Goal: Task Accomplishment & Management: Manage account settings

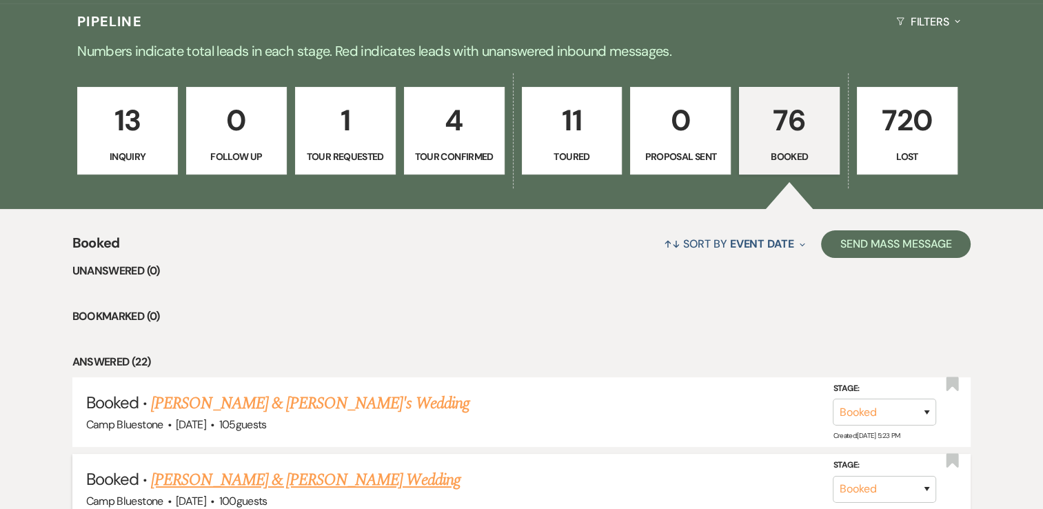
scroll to position [483, 0]
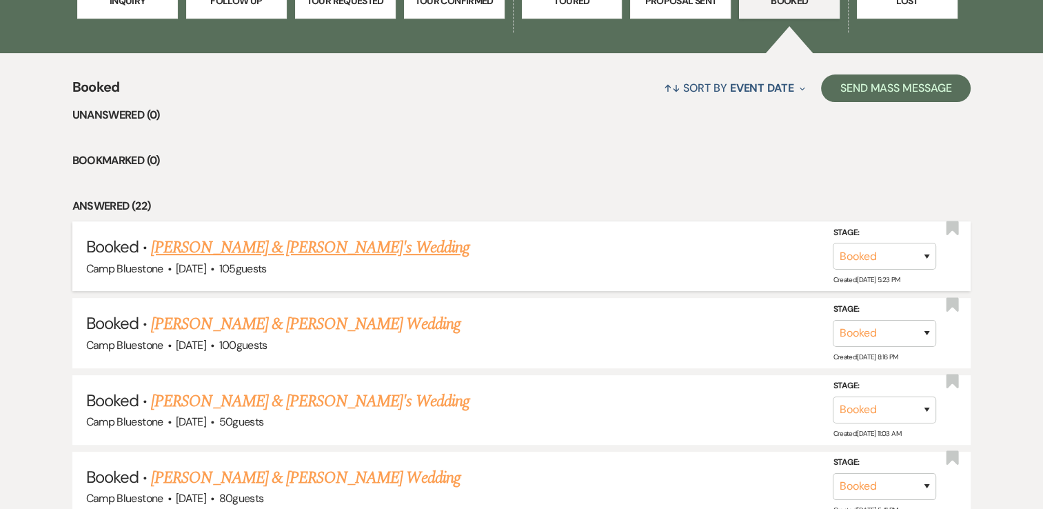
click at [270, 249] on link "[PERSON_NAME] & [PERSON_NAME]'s Wedding" at bounding box center [310, 247] width 319 height 25
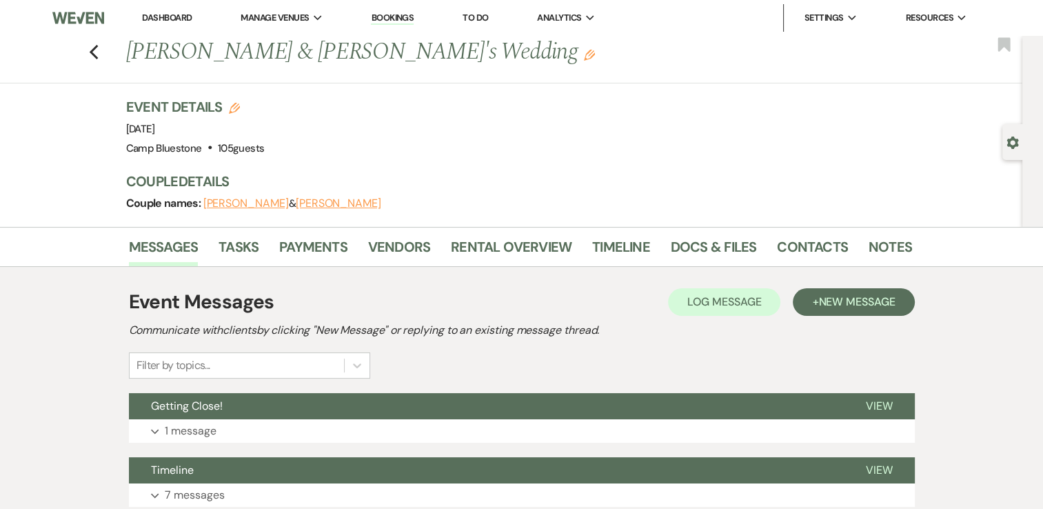
click at [636, 233] on li "Timeline" at bounding box center [631, 249] width 79 height 33
click at [619, 248] on link "Timeline" at bounding box center [621, 251] width 58 height 30
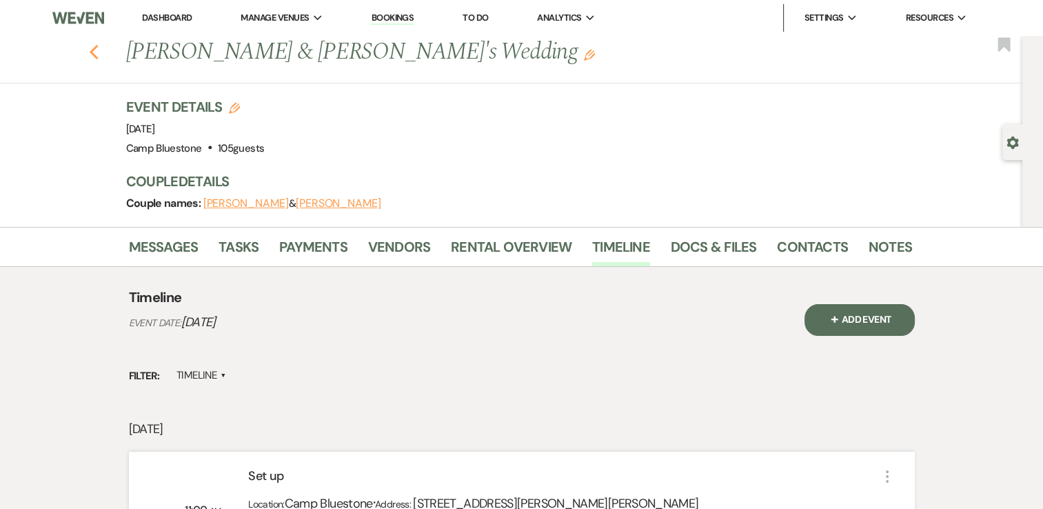
click at [97, 52] on icon "Previous" at bounding box center [94, 52] width 10 height 17
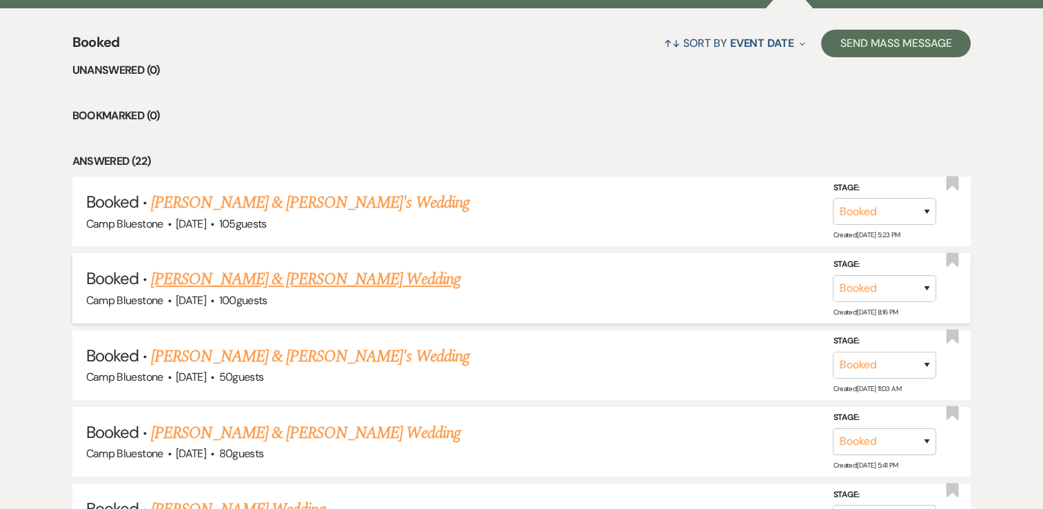
scroll to position [552, 0]
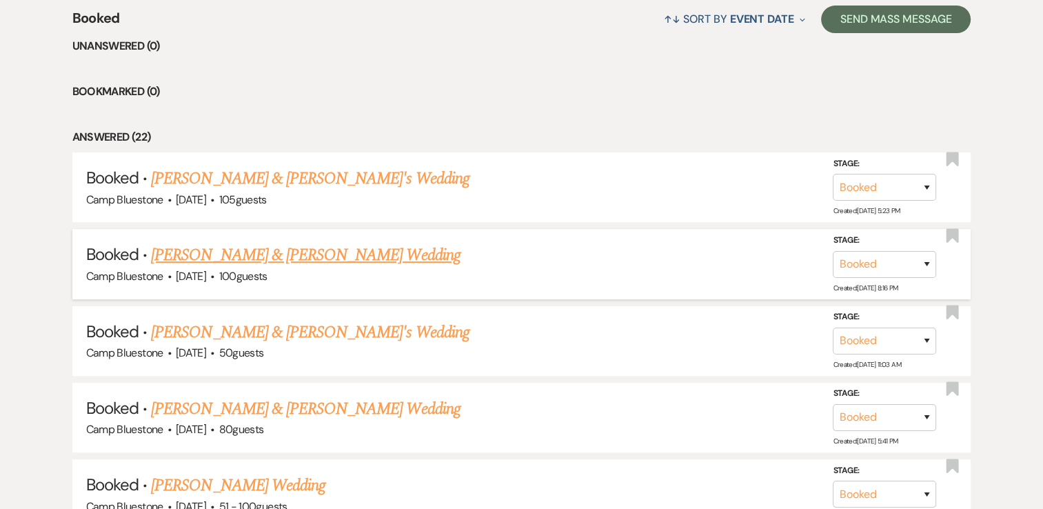
click at [353, 247] on link "[PERSON_NAME] & [PERSON_NAME] Wedding" at bounding box center [305, 255] width 309 height 25
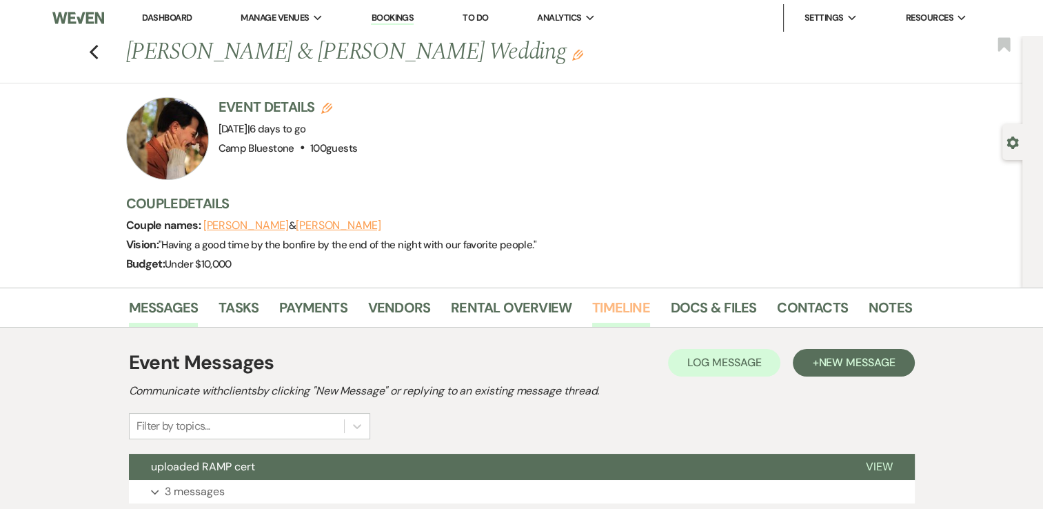
click at [614, 308] on link "Timeline" at bounding box center [621, 311] width 58 height 30
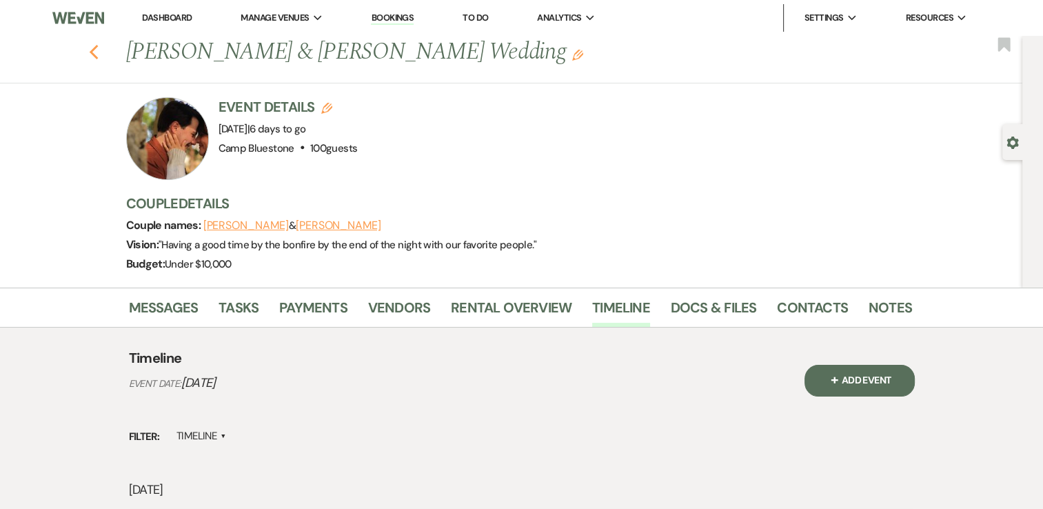
click at [96, 50] on icon "Previous" at bounding box center [94, 52] width 10 height 17
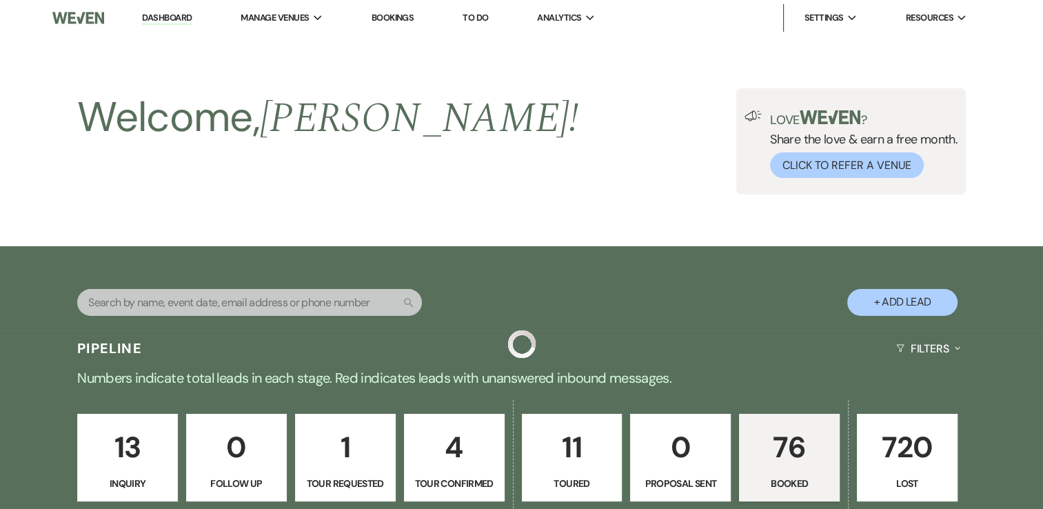
scroll to position [552, 0]
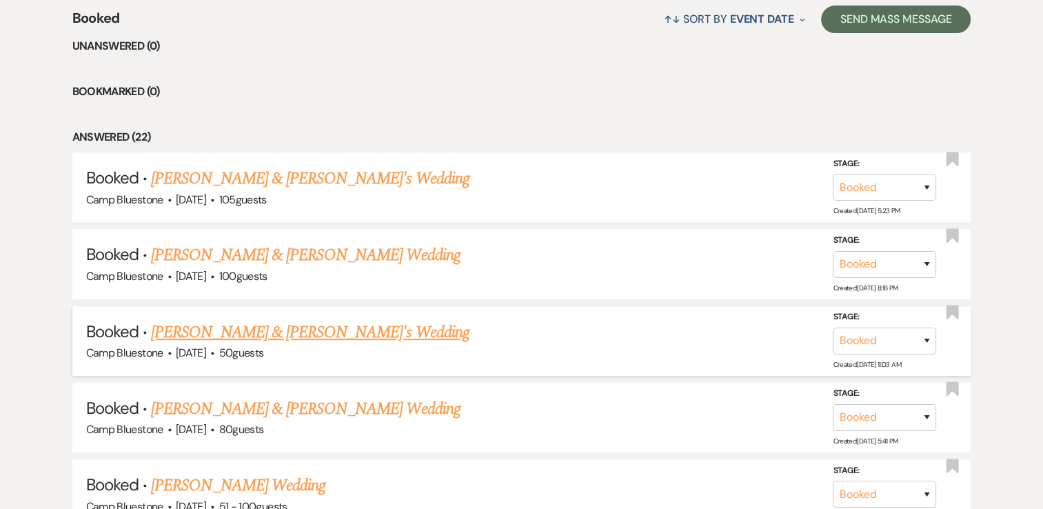
click at [265, 332] on link "[PERSON_NAME] & [PERSON_NAME]'s Wedding" at bounding box center [310, 332] width 319 height 25
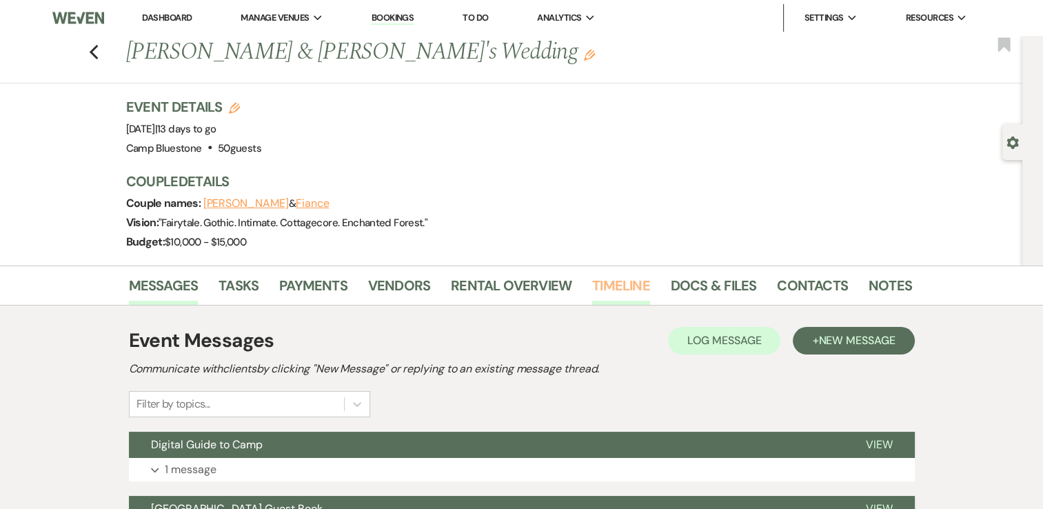
click at [625, 285] on link "Timeline" at bounding box center [621, 289] width 58 height 30
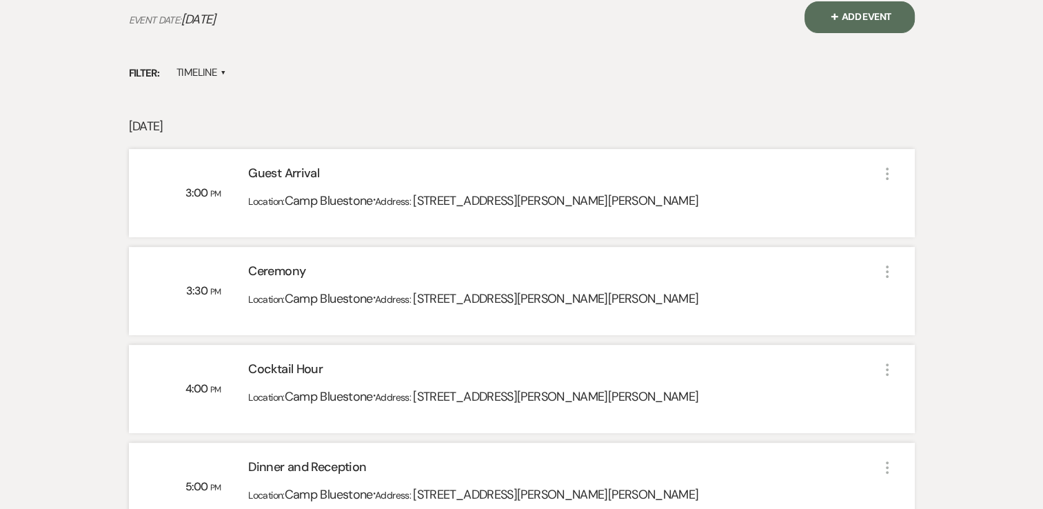
scroll to position [345, 0]
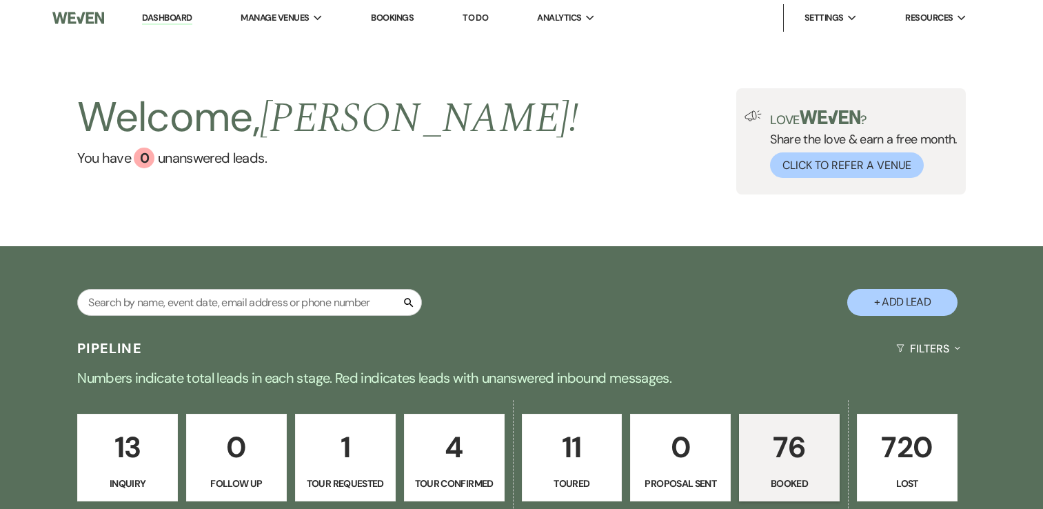
click at [804, 414] on link "76 Booked" at bounding box center [789, 458] width 101 height 88
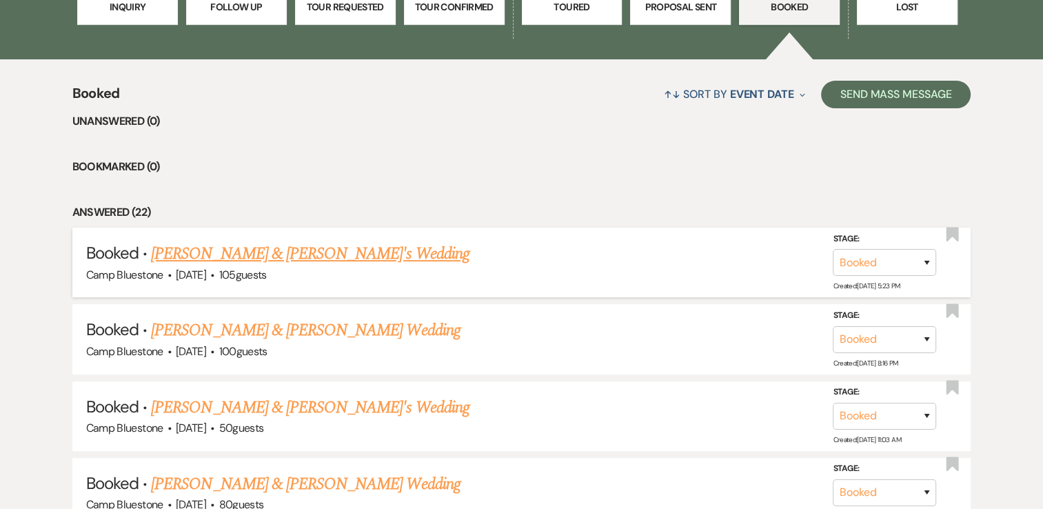
scroll to position [552, 0]
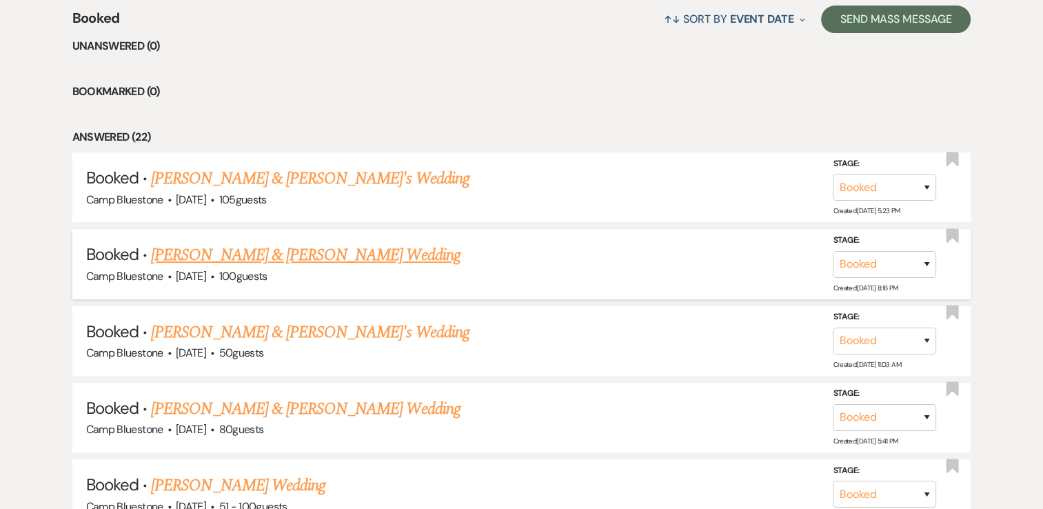
click at [292, 256] on link "[PERSON_NAME] & [PERSON_NAME] Wedding" at bounding box center [305, 255] width 309 height 25
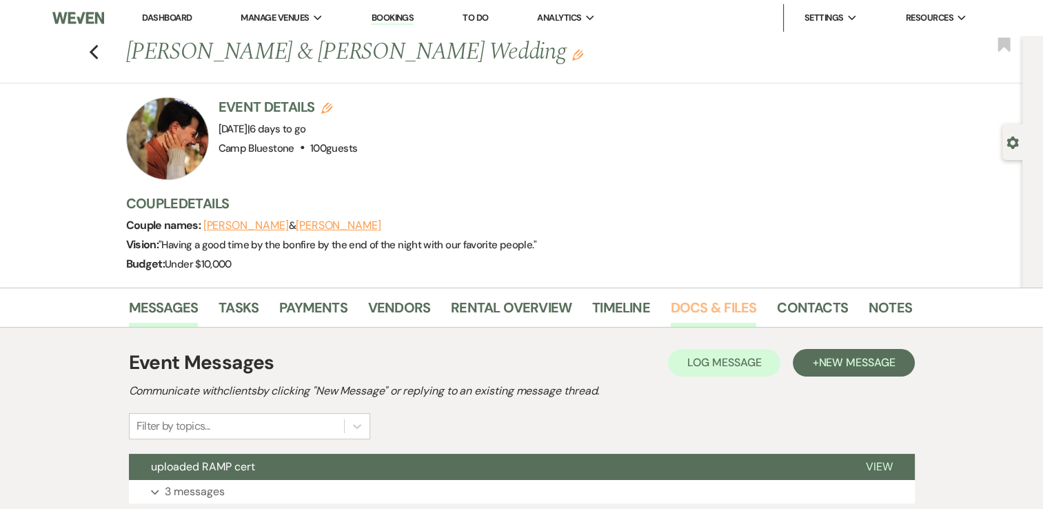
click at [687, 306] on link "Docs & Files" at bounding box center [713, 311] width 85 height 30
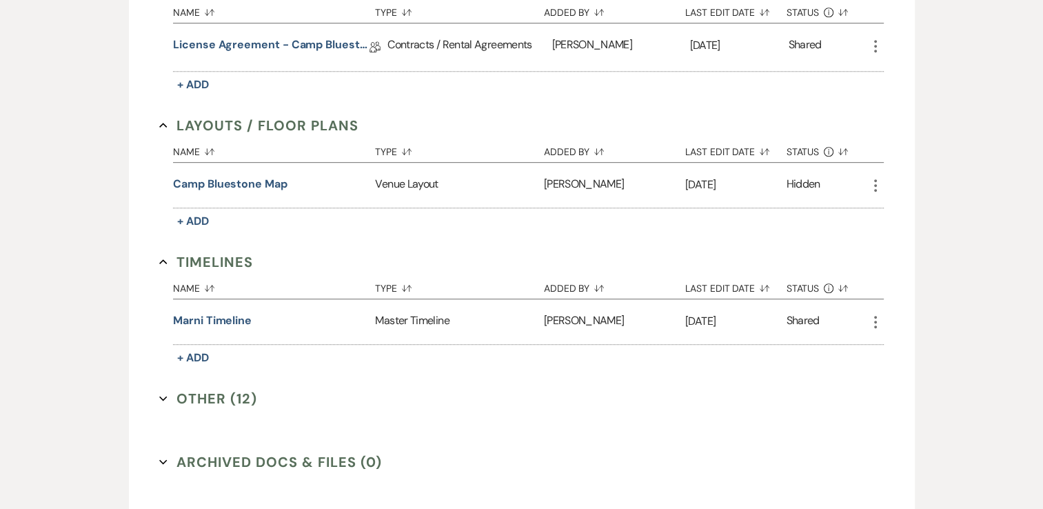
scroll to position [690, 0]
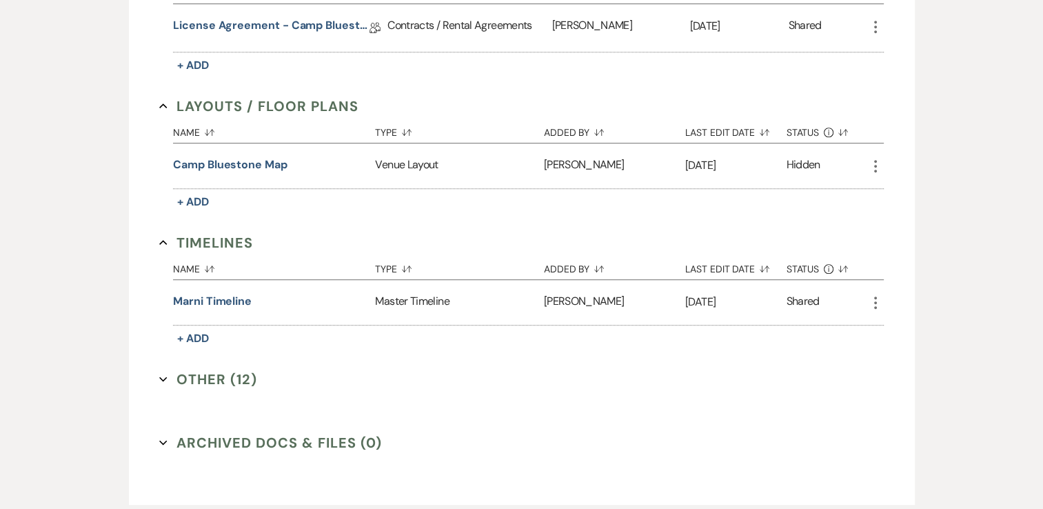
click at [204, 379] on button "Other (12) Expand" at bounding box center [208, 379] width 98 height 21
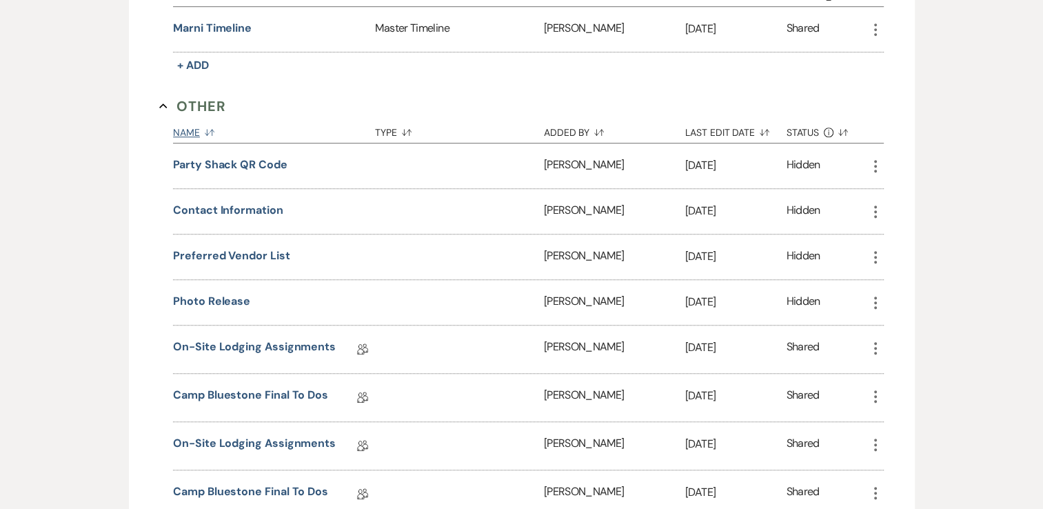
scroll to position [965, 0]
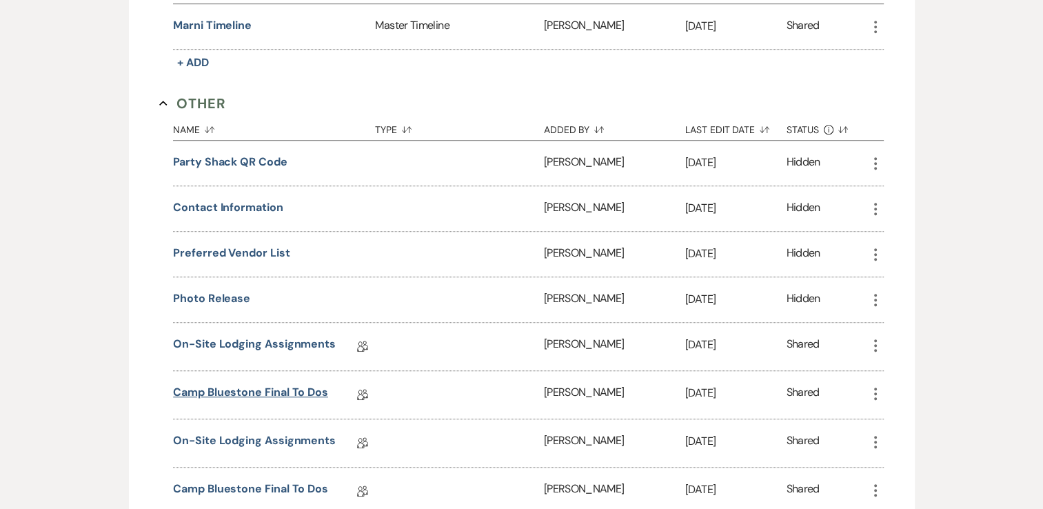
click at [273, 388] on link "Camp Bluestone Final To Dos" at bounding box center [250, 394] width 155 height 21
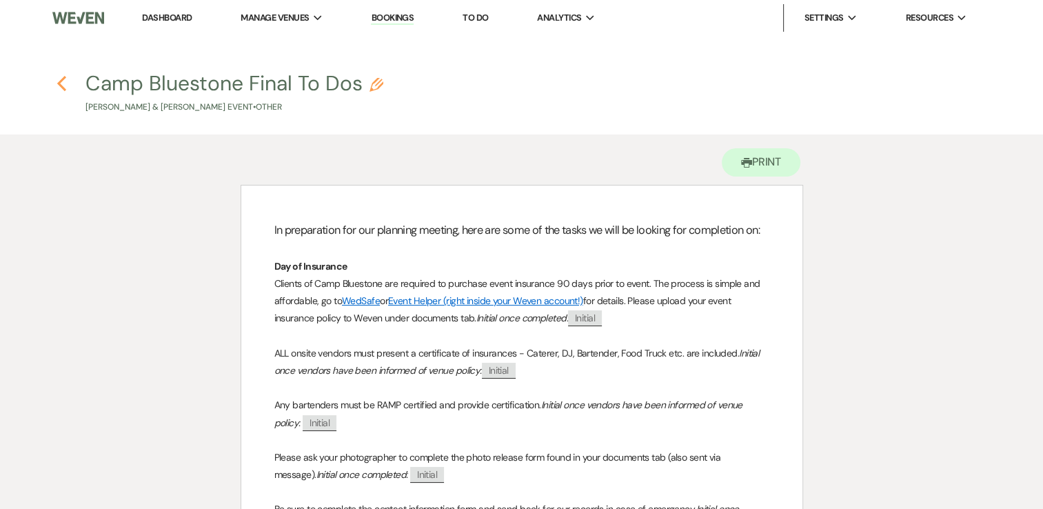
click at [58, 86] on icon "Previous" at bounding box center [62, 83] width 10 height 17
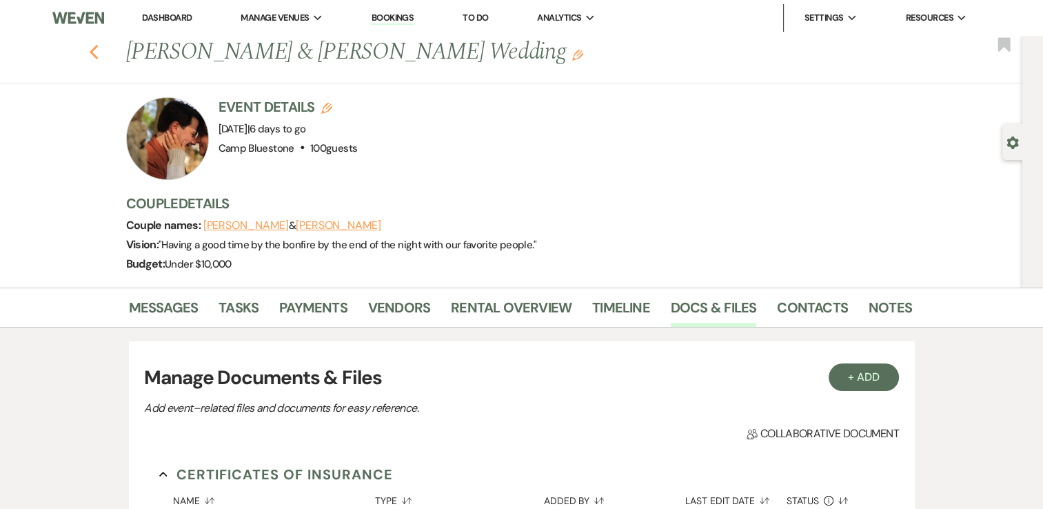
click at [98, 49] on use "button" at bounding box center [93, 52] width 9 height 15
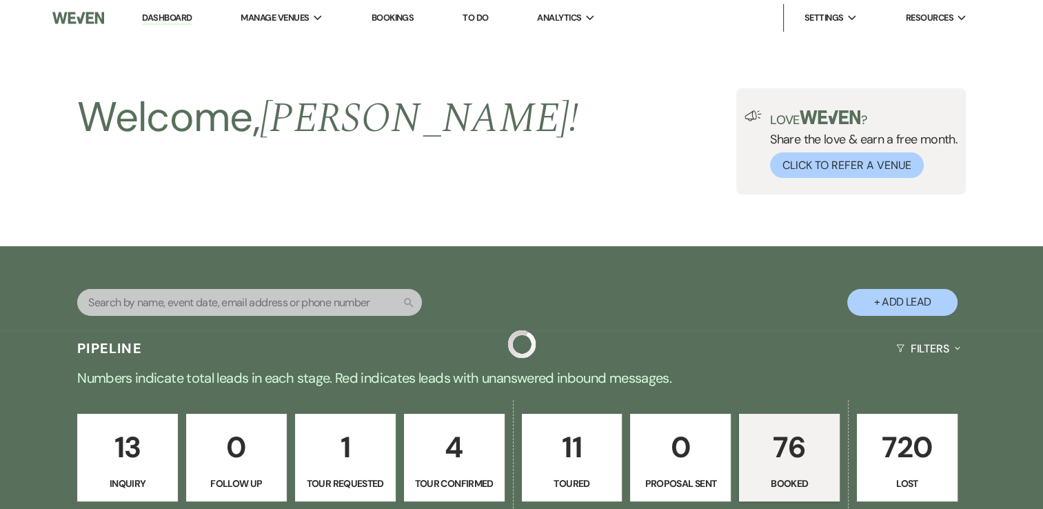
scroll to position [552, 0]
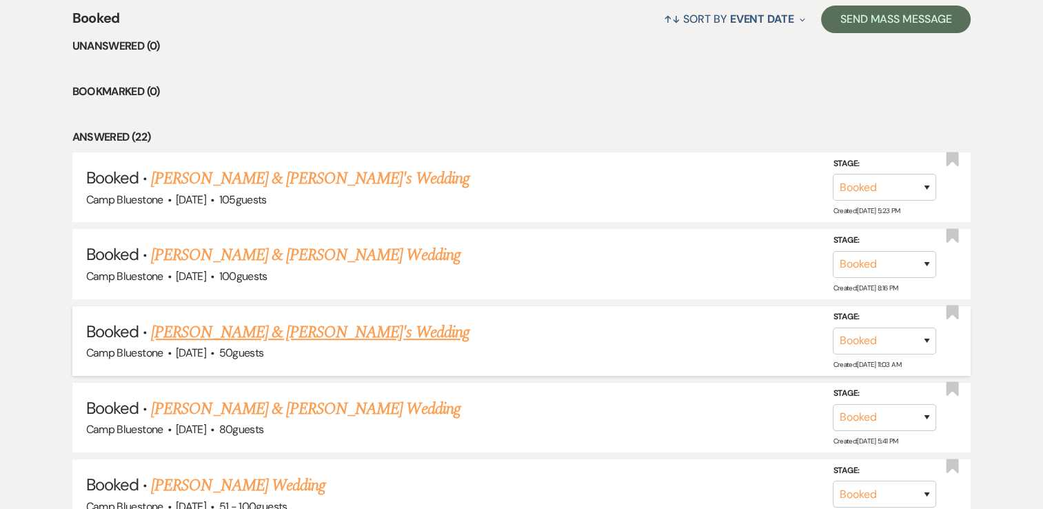
click at [336, 328] on link "[PERSON_NAME] & [PERSON_NAME]'s Wedding" at bounding box center [310, 332] width 319 height 25
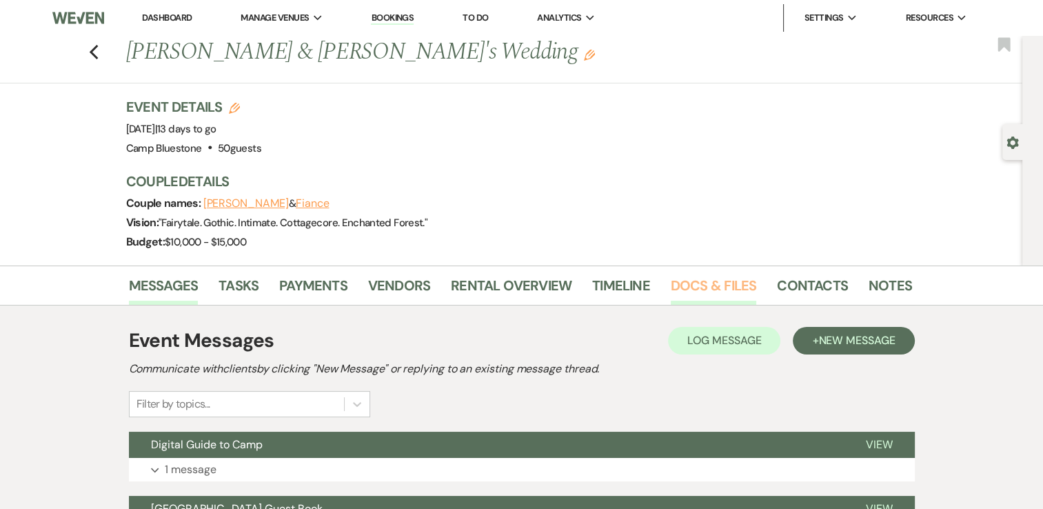
click at [685, 281] on link "Docs & Files" at bounding box center [713, 289] width 85 height 30
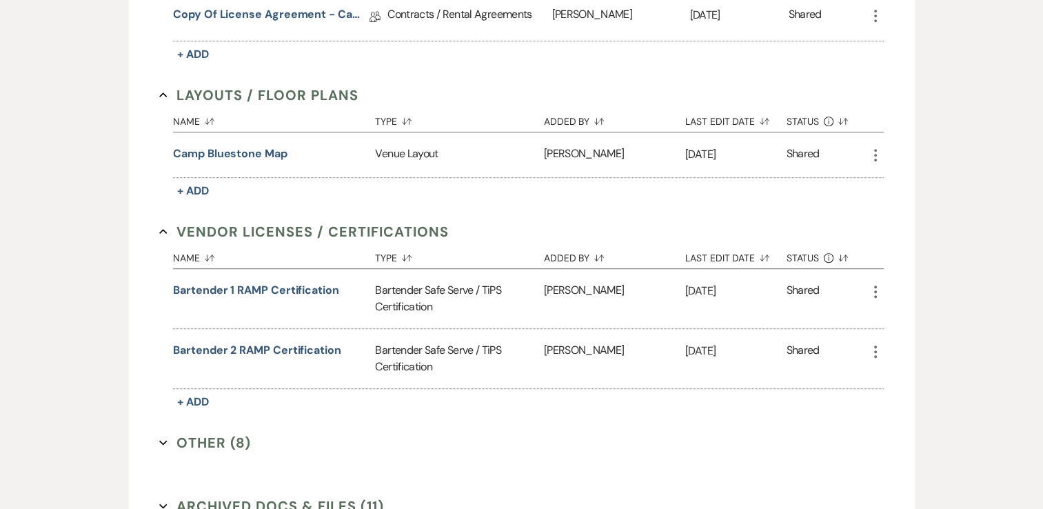
scroll to position [896, 0]
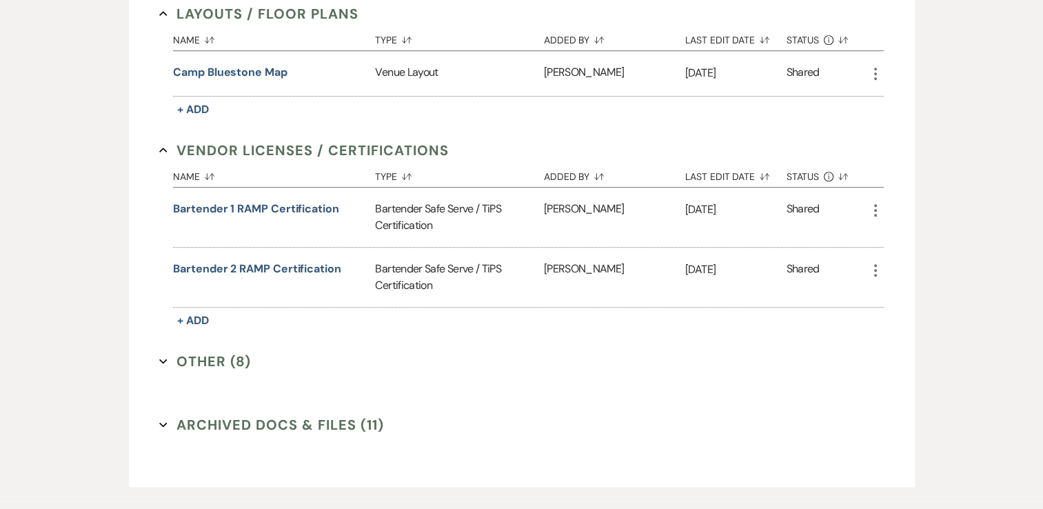
click at [171, 357] on button "Other (8) Expand" at bounding box center [205, 361] width 92 height 21
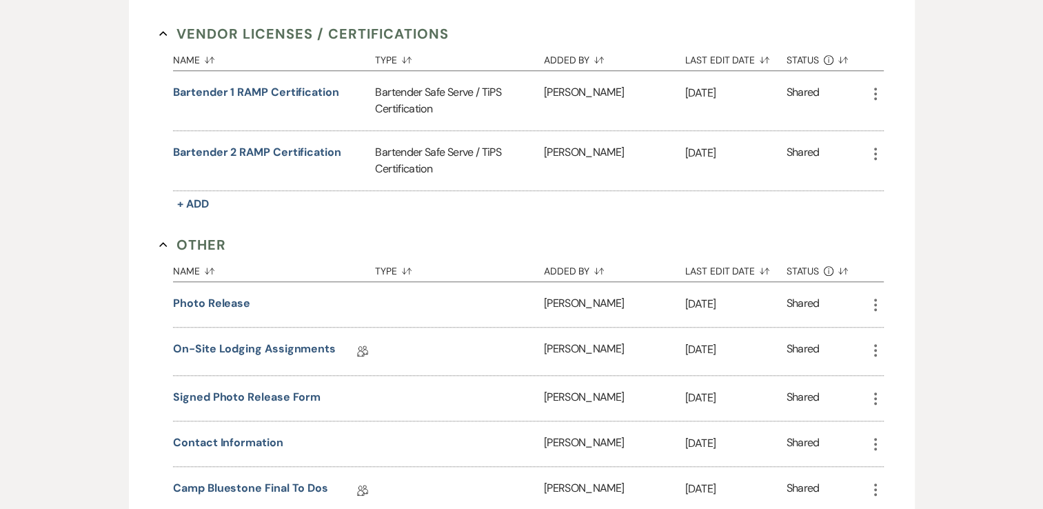
scroll to position [1241, 0]
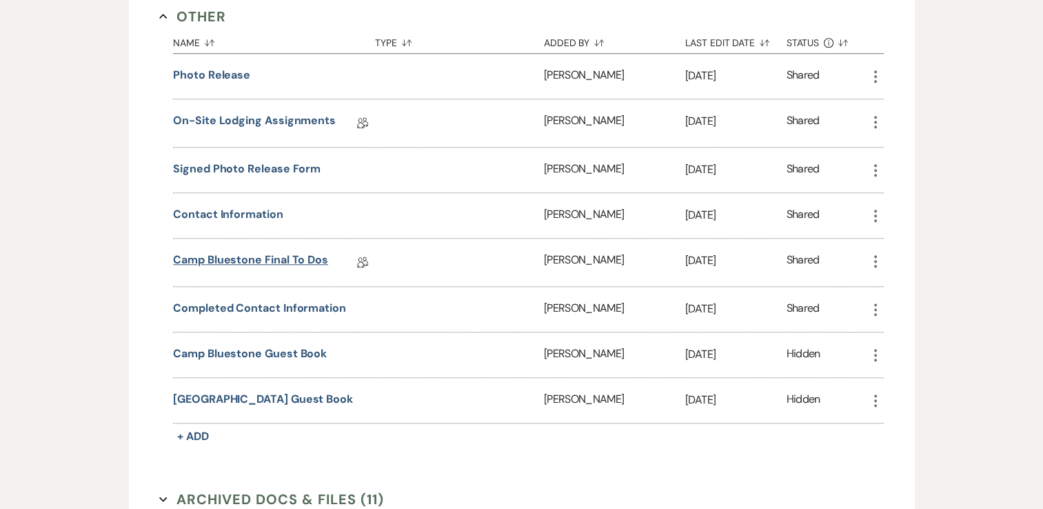
click at [301, 254] on link "Camp Bluestone Final To Dos" at bounding box center [250, 262] width 155 height 21
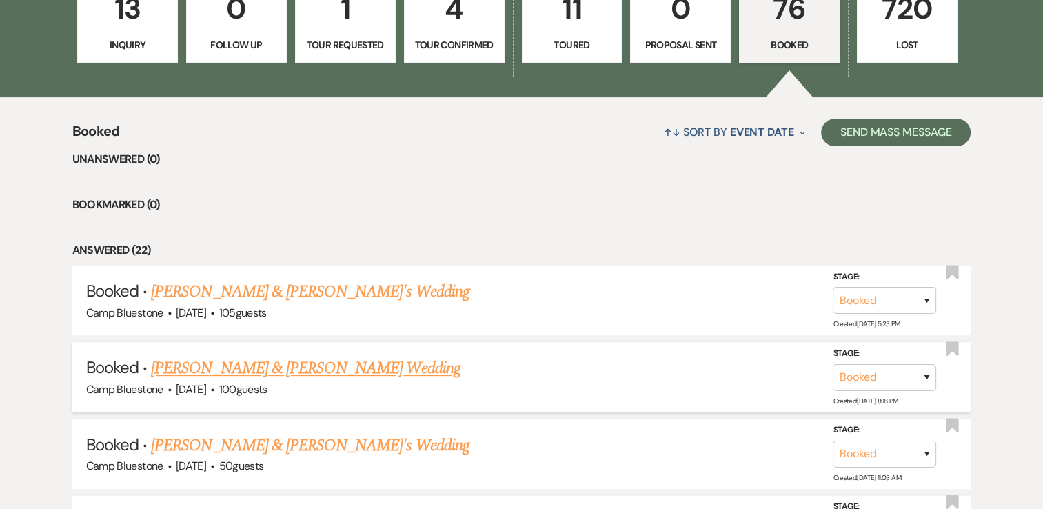
scroll to position [483, 0]
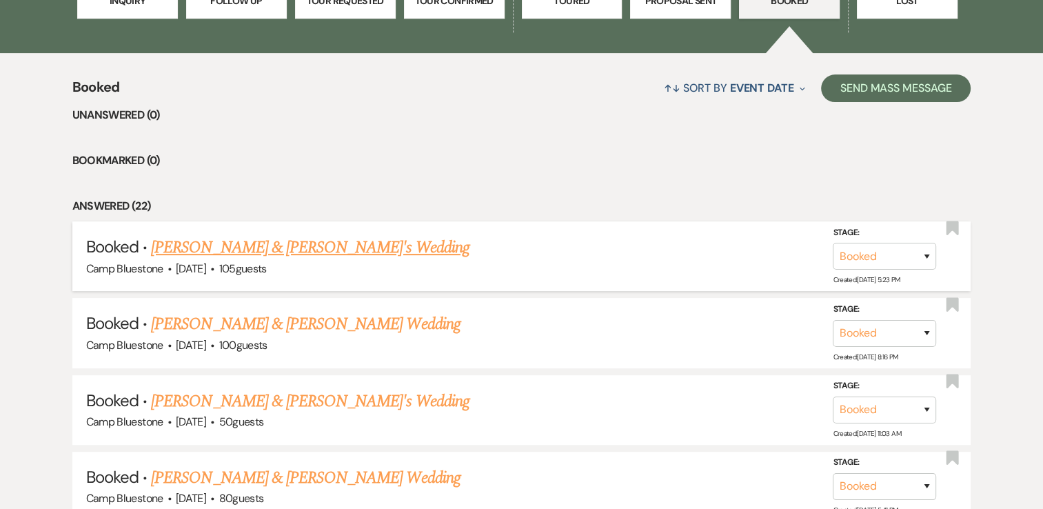
click at [273, 250] on link "[PERSON_NAME] & [PERSON_NAME]'s Wedding" at bounding box center [310, 247] width 319 height 25
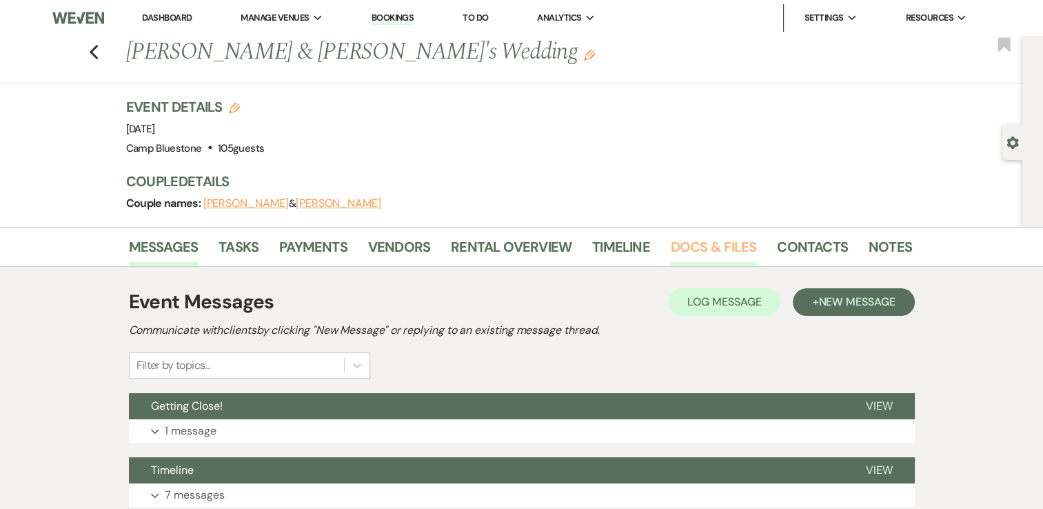
click at [696, 247] on link "Docs & Files" at bounding box center [713, 251] width 85 height 30
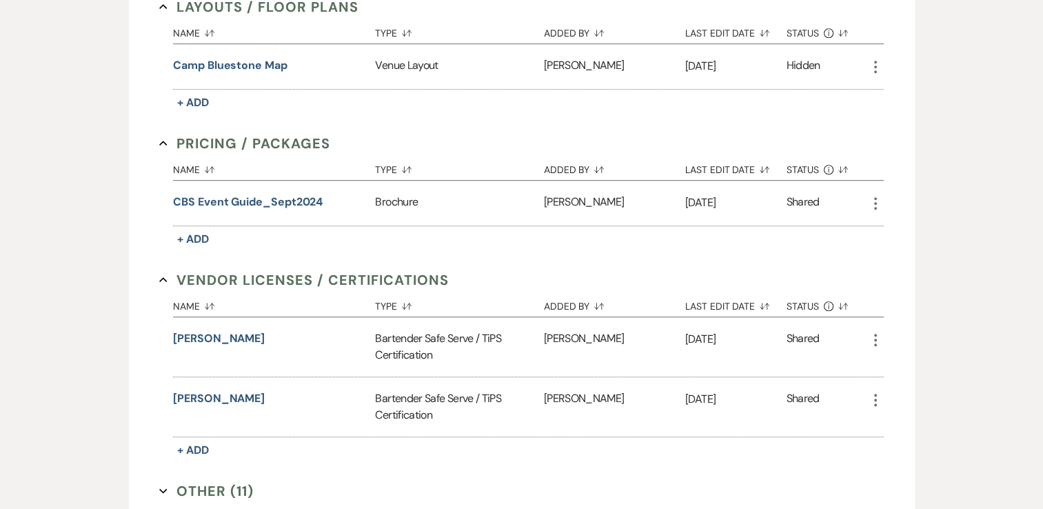
scroll to position [852, 0]
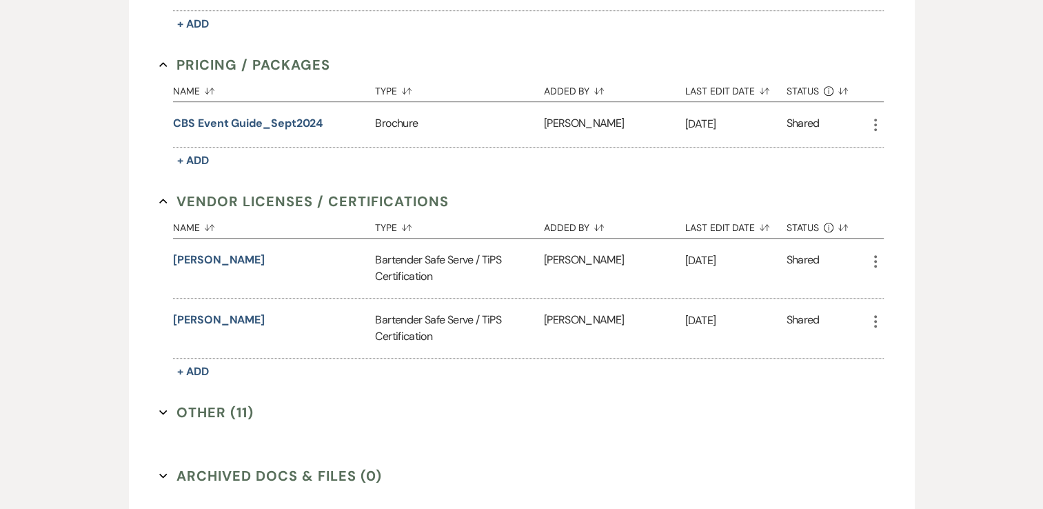
click at [213, 411] on button "Other (11) Expand" at bounding box center [206, 412] width 94 height 21
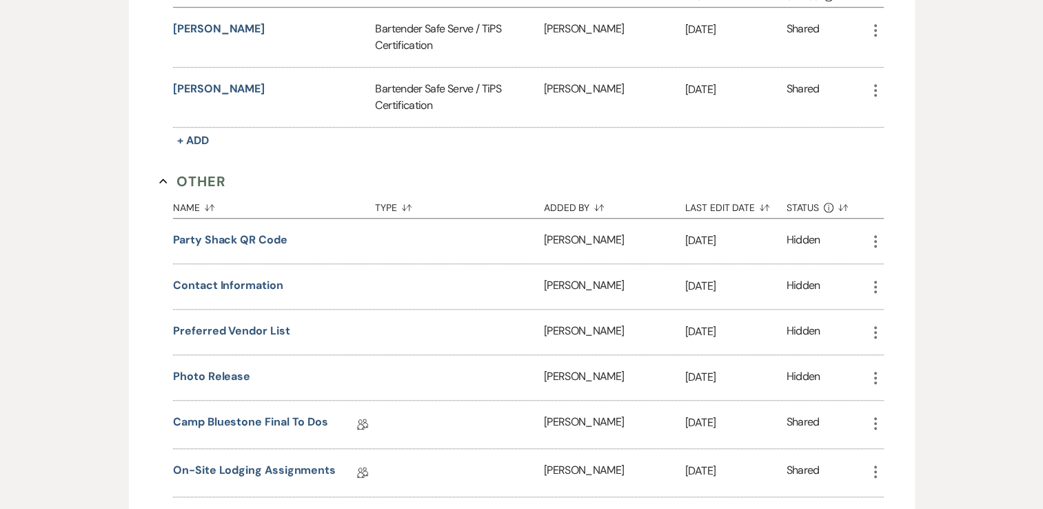
scroll to position [1197, 0]
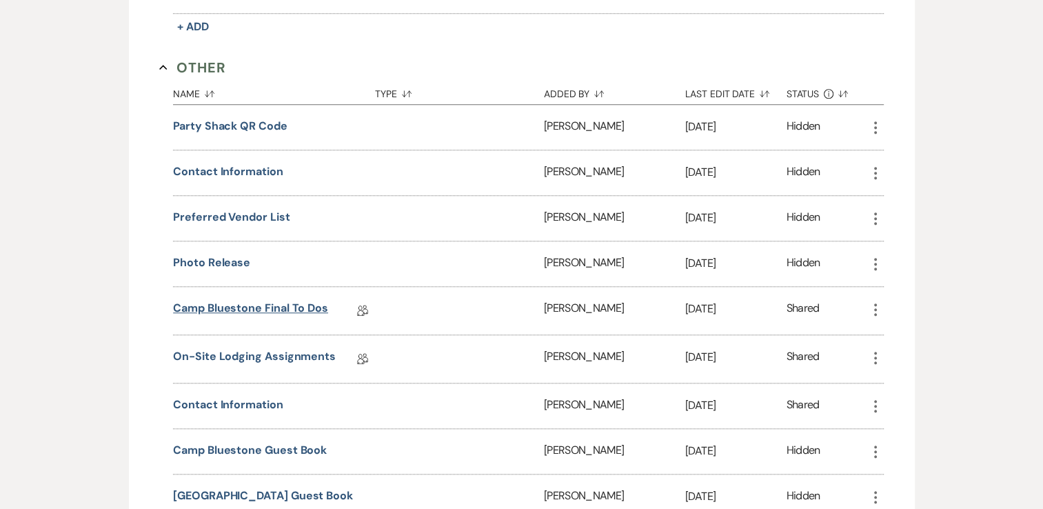
click at [287, 302] on link "Camp Bluestone Final To Dos" at bounding box center [250, 310] width 155 height 21
